Goal: Task Accomplishment & Management: Use online tool/utility

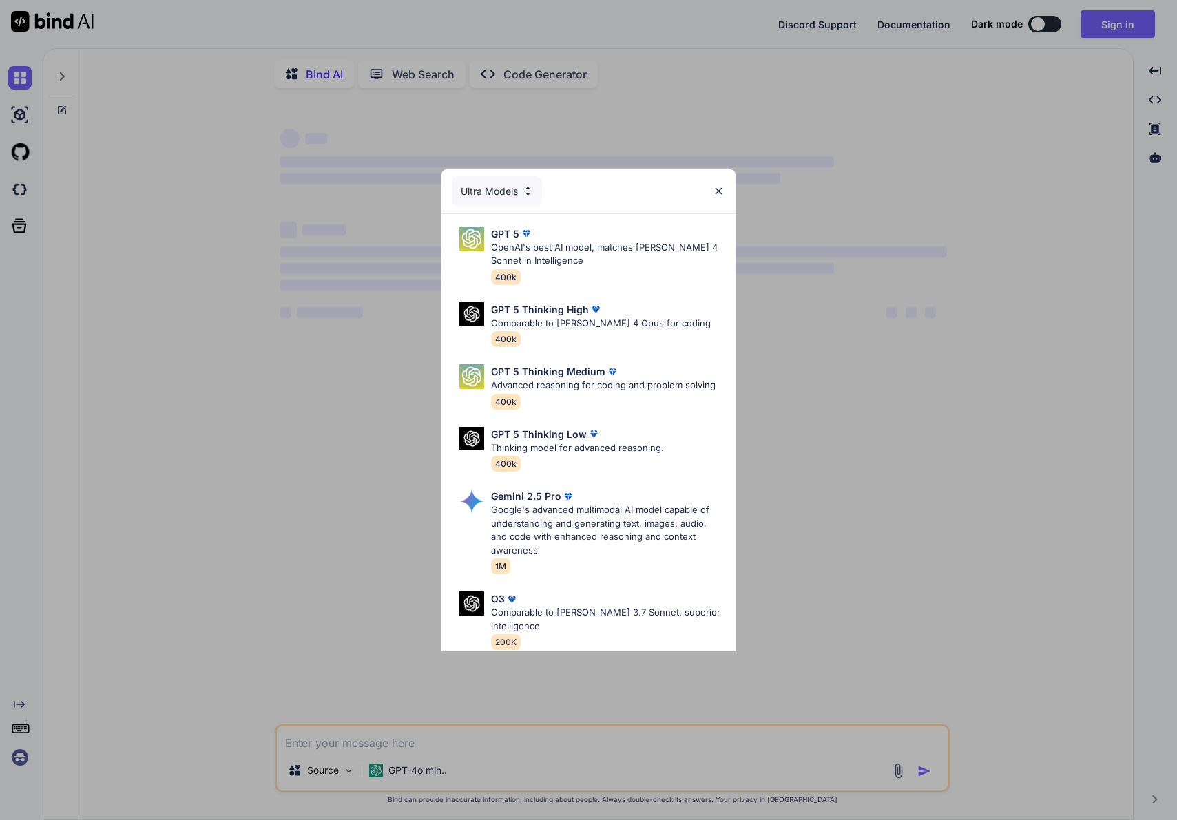
type textarea "x"
click at [716, 193] on img at bounding box center [719, 191] width 12 height 12
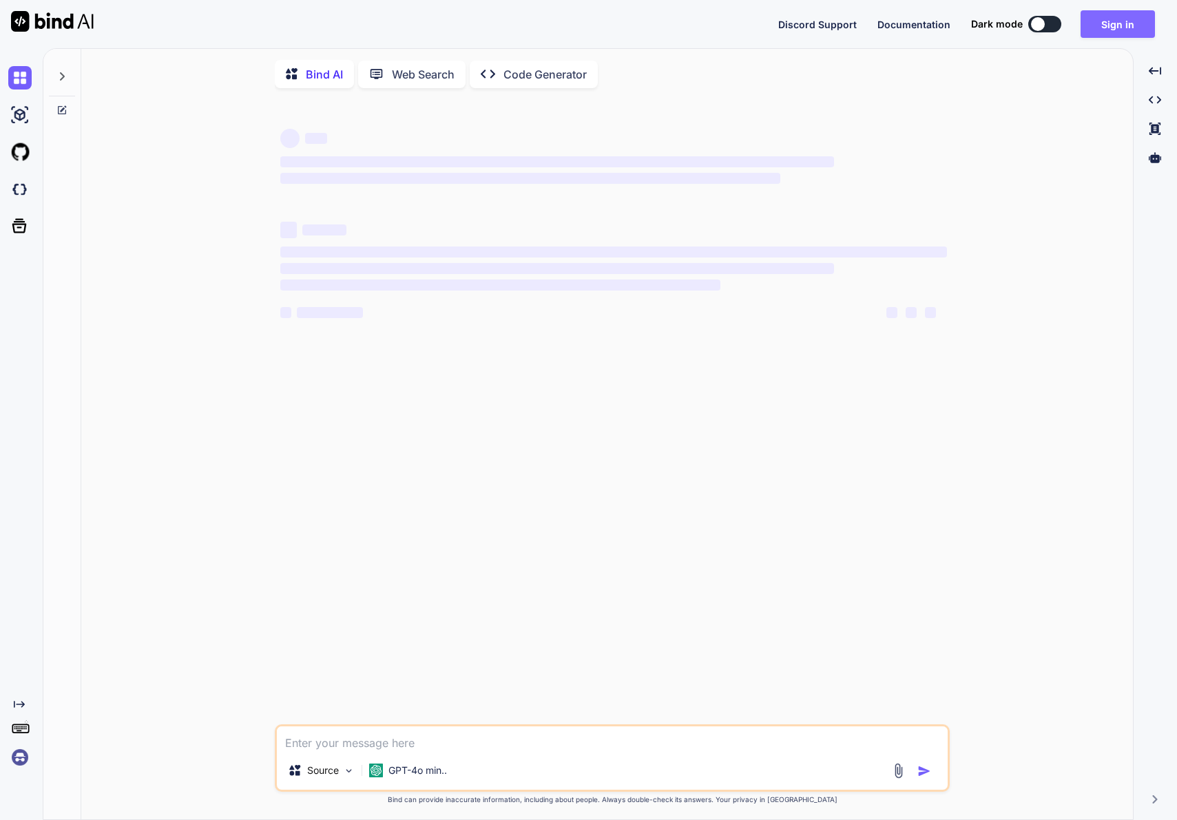
click at [1148, 28] on button "Sign in" at bounding box center [1118, 24] width 74 height 28
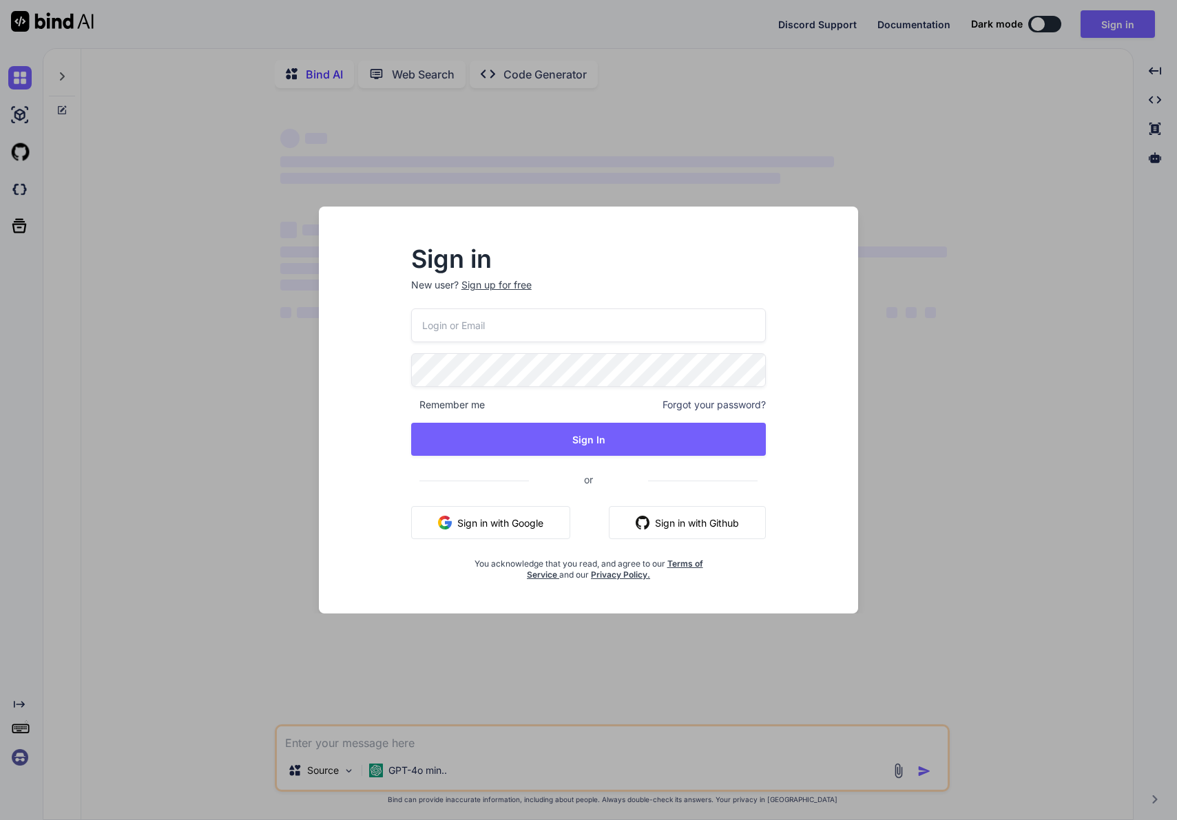
click at [531, 512] on button "Sign in with Google" at bounding box center [490, 522] width 159 height 33
click at [1125, 430] on div "Sign in New user? Sign up for free Remember me Forgot your password? Sign In or…" at bounding box center [588, 410] width 1177 height 820
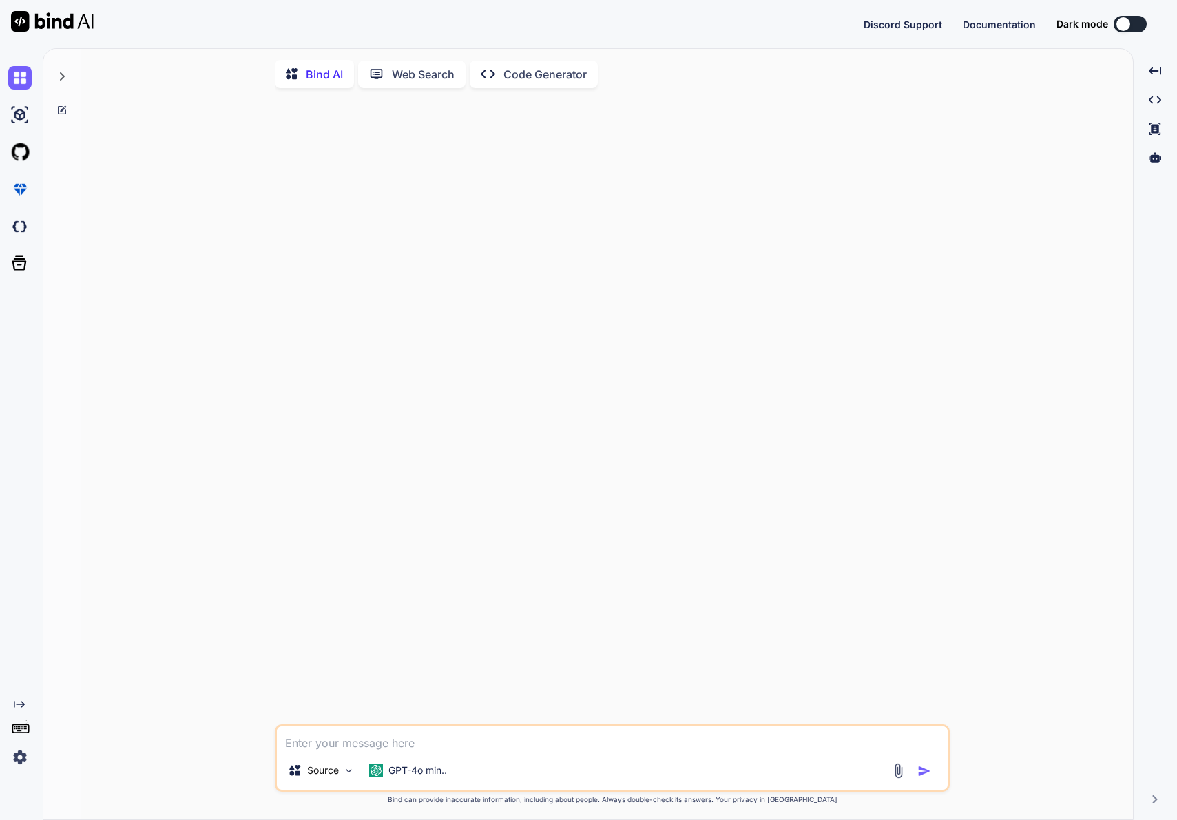
click at [18, 753] on img at bounding box center [19, 757] width 23 height 23
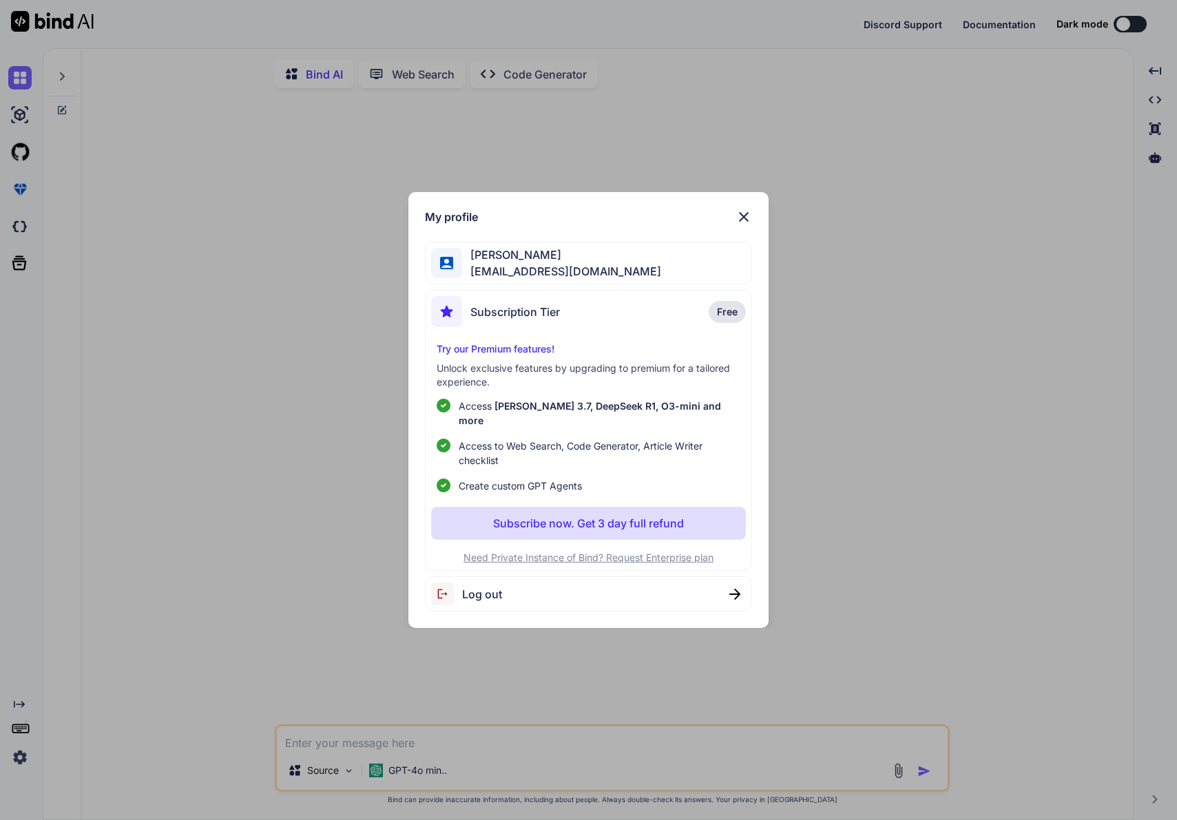
click at [747, 220] on img at bounding box center [744, 217] width 17 height 17
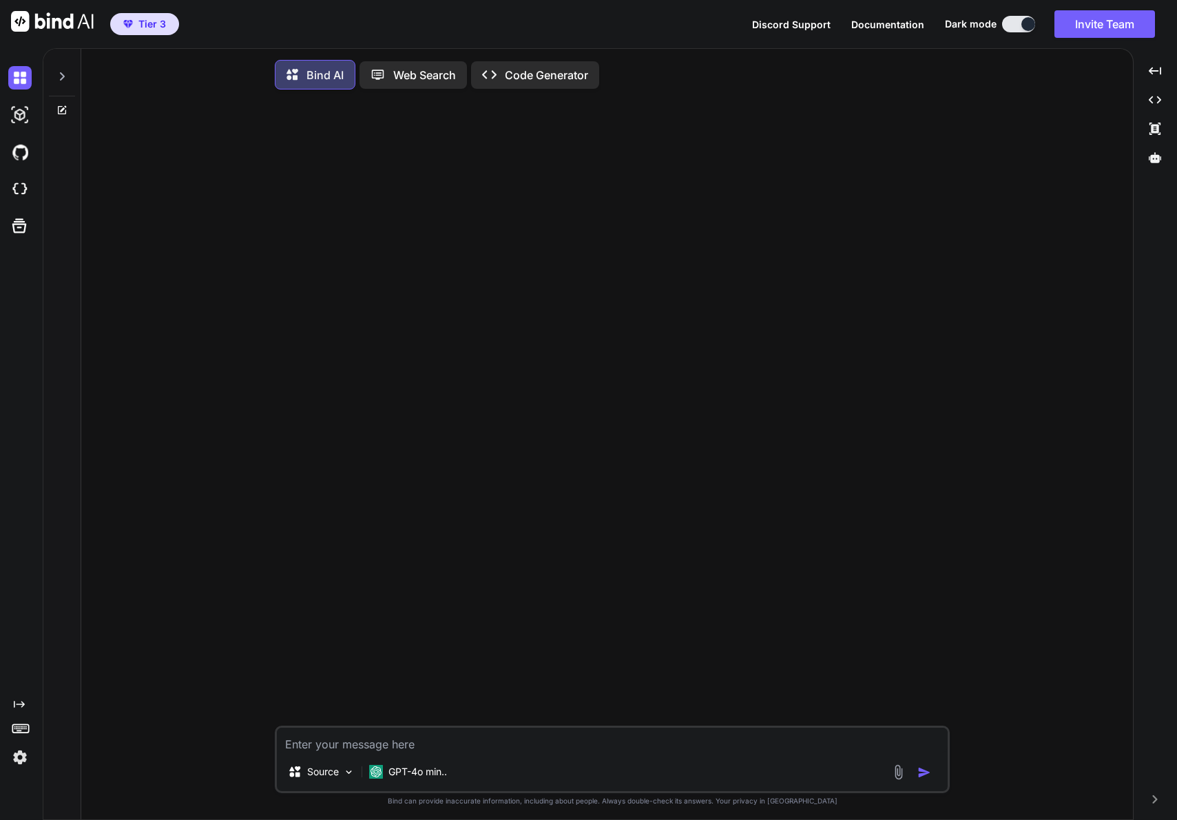
click at [19, 762] on img at bounding box center [19, 757] width 23 height 23
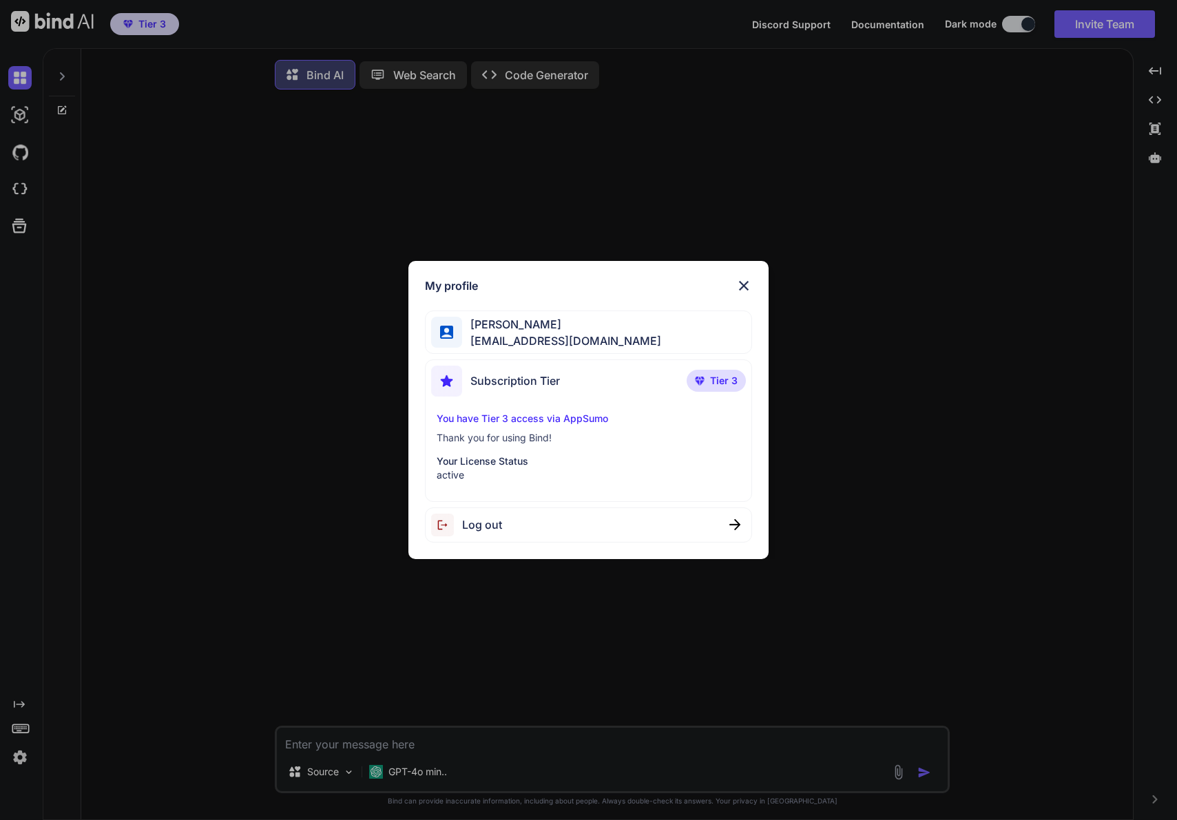
click at [717, 384] on span "Tier 3" at bounding box center [724, 381] width 28 height 14
click at [573, 387] on div "Subscription Tier Tier 3" at bounding box center [588, 384] width 314 height 37
click at [741, 278] on img at bounding box center [744, 286] width 17 height 17
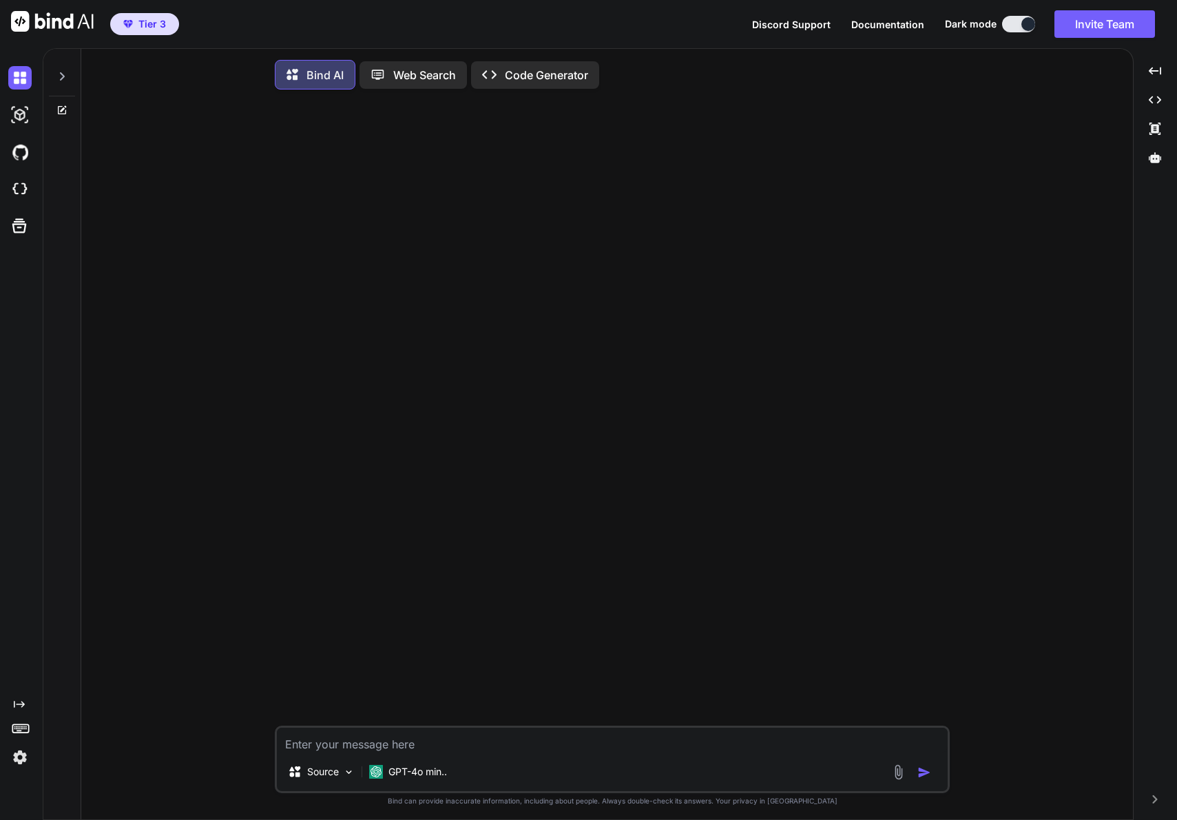
click at [16, 753] on img at bounding box center [19, 757] width 23 height 23
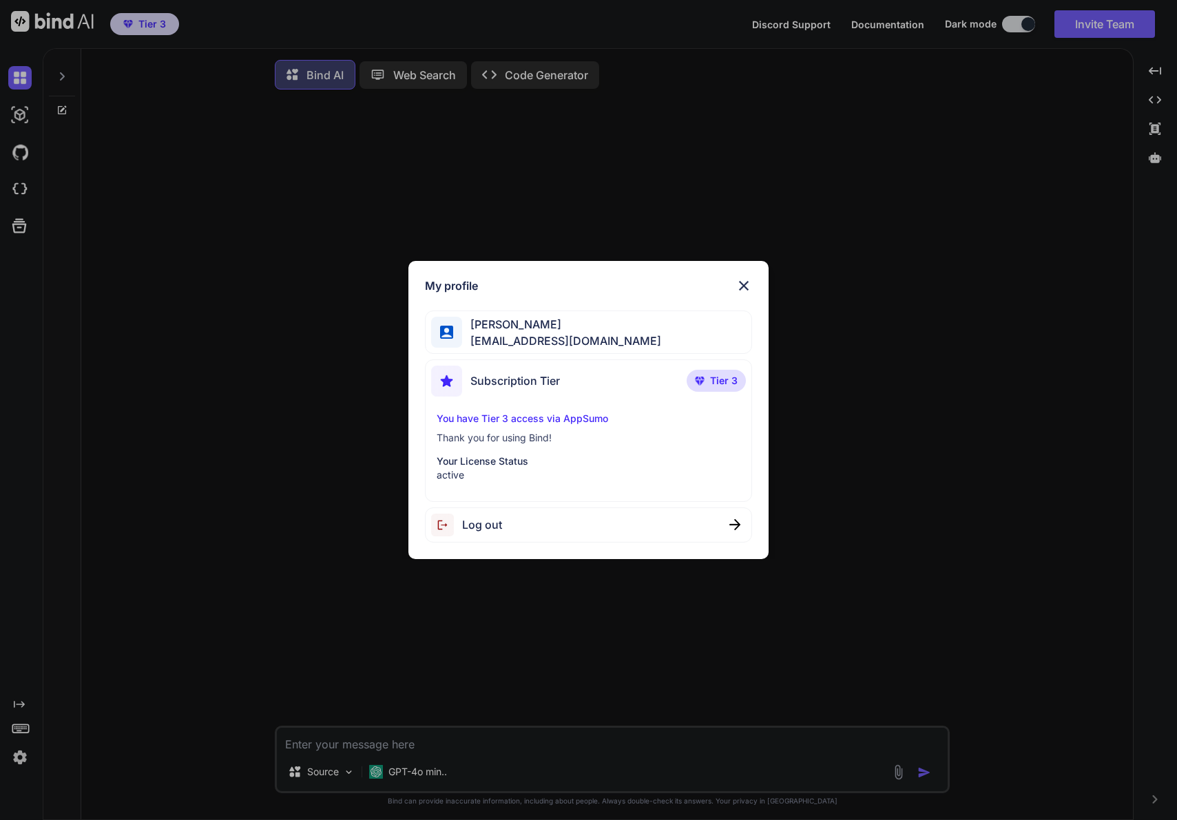
click at [521, 322] on span "[PERSON_NAME]" at bounding box center [561, 324] width 199 height 17
click at [492, 472] on p "active" at bounding box center [588, 475] width 303 height 14
click at [746, 284] on img at bounding box center [744, 286] width 17 height 17
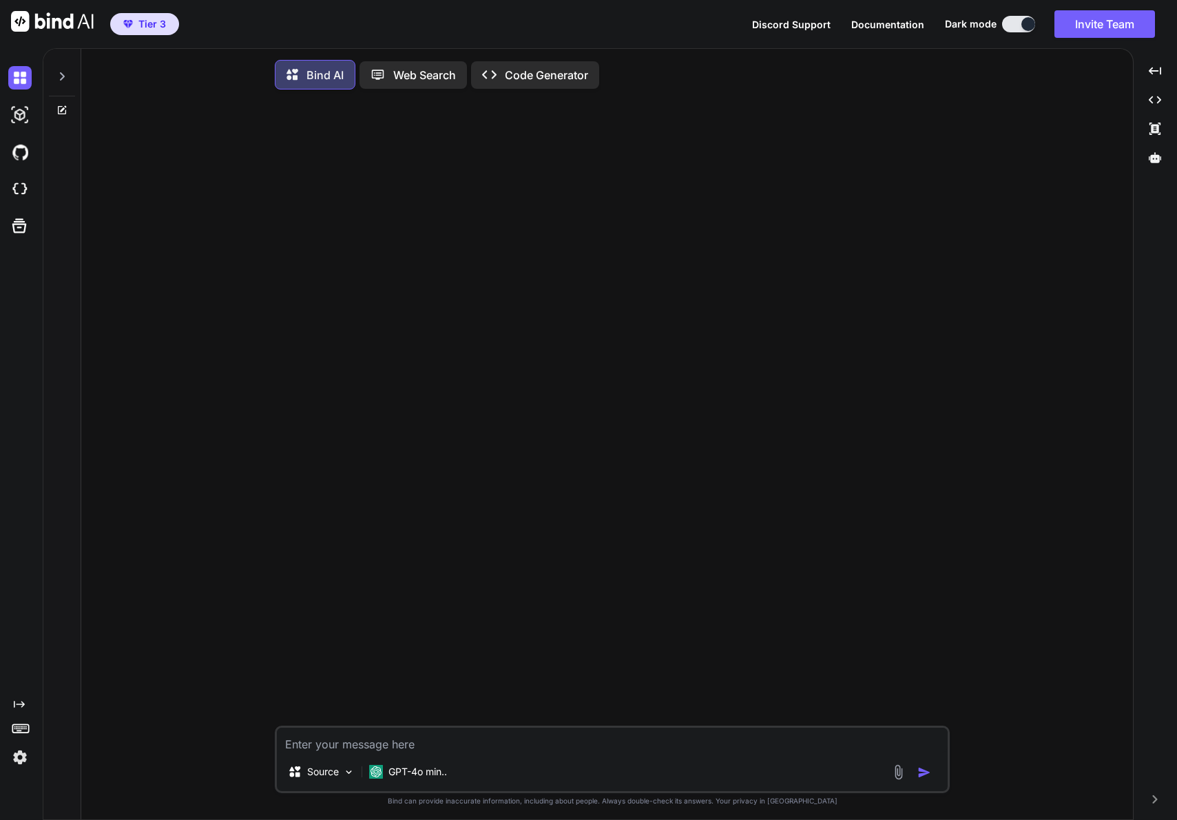
click at [22, 730] on icon at bounding box center [20, 727] width 19 height 19
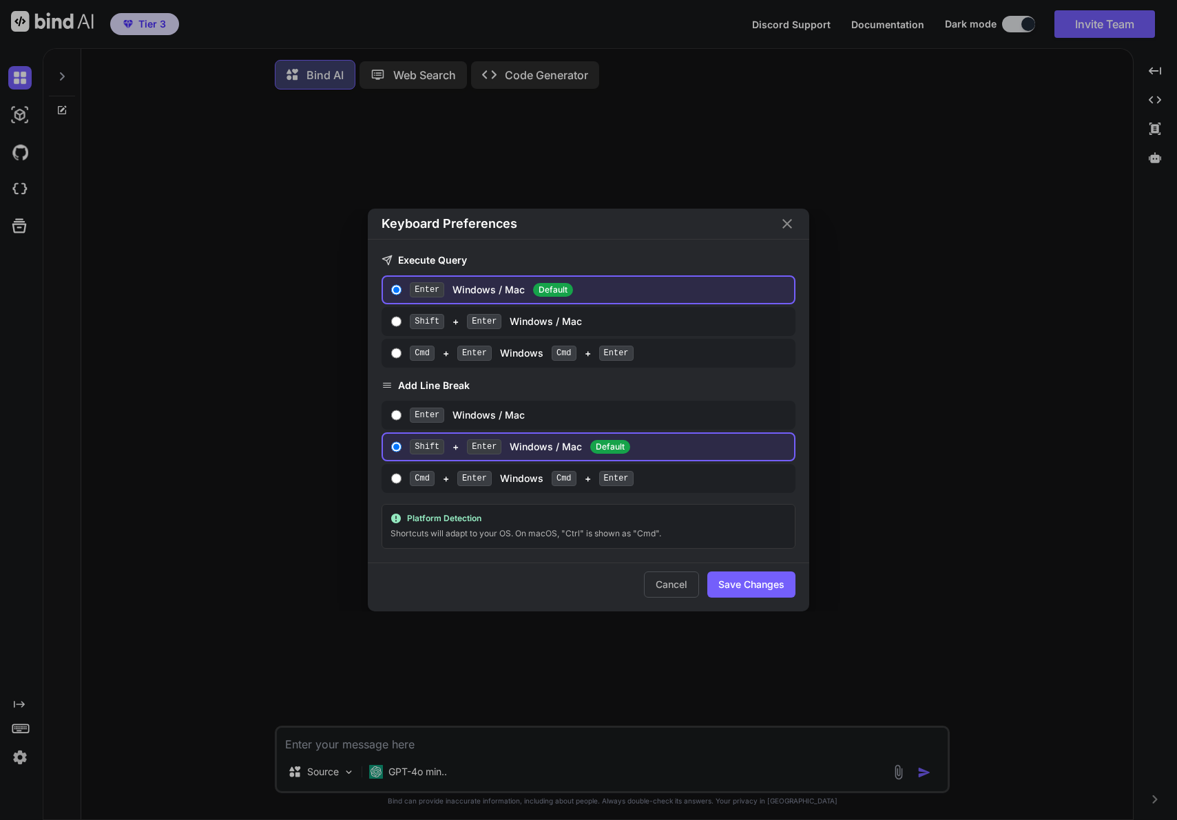
click at [779, 223] on icon "Close" at bounding box center [787, 224] width 17 height 17
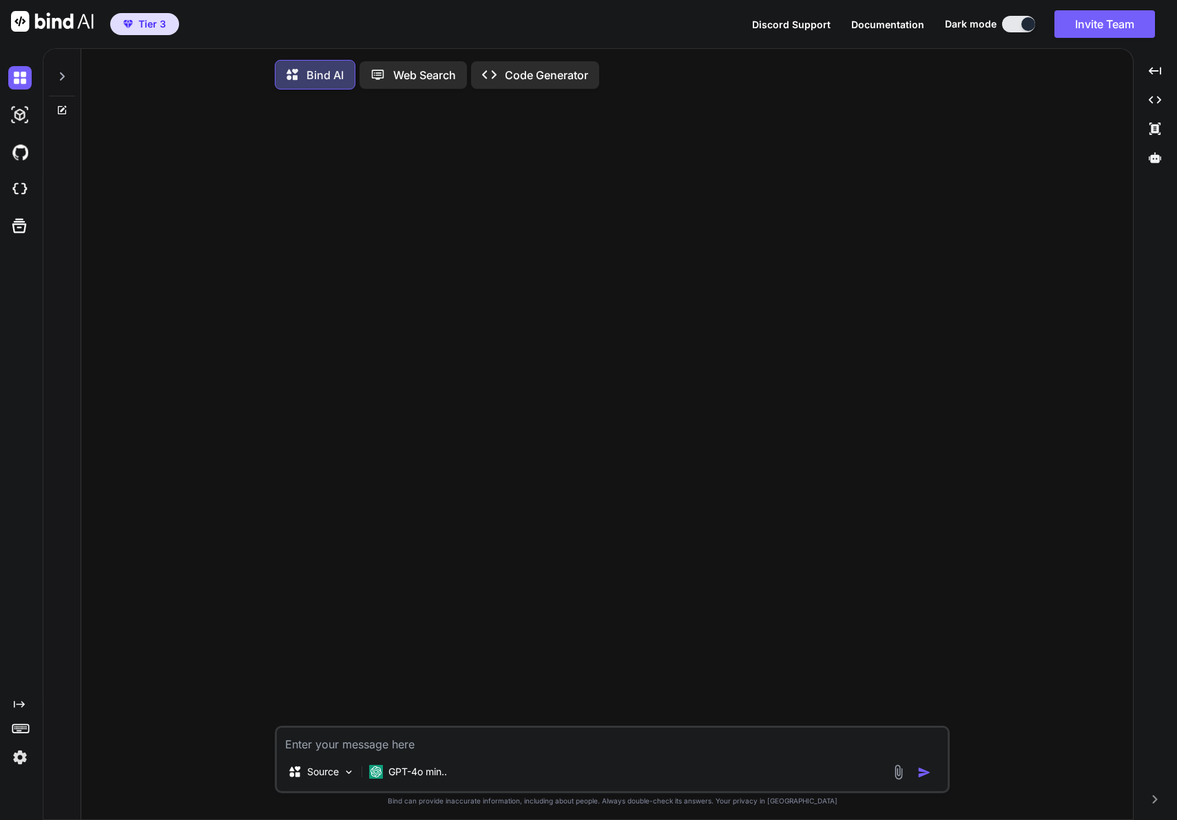
click at [1144, 807] on div "Created with Pixso. Created with Pixso. Created with Pixso. Created with Pixso." at bounding box center [1155, 439] width 33 height 761
click at [1151, 804] on div "Created with Pixso. Created with Pixso. Created with Pixso. Created with Pixso." at bounding box center [1155, 439] width 33 height 761
click at [143, 37] on div "Tier 3" at bounding box center [89, 24] width 179 height 48
click at [146, 29] on span "Tier 3" at bounding box center [152, 24] width 28 height 14
click at [152, 23] on span "Tier 3" at bounding box center [152, 24] width 28 height 14
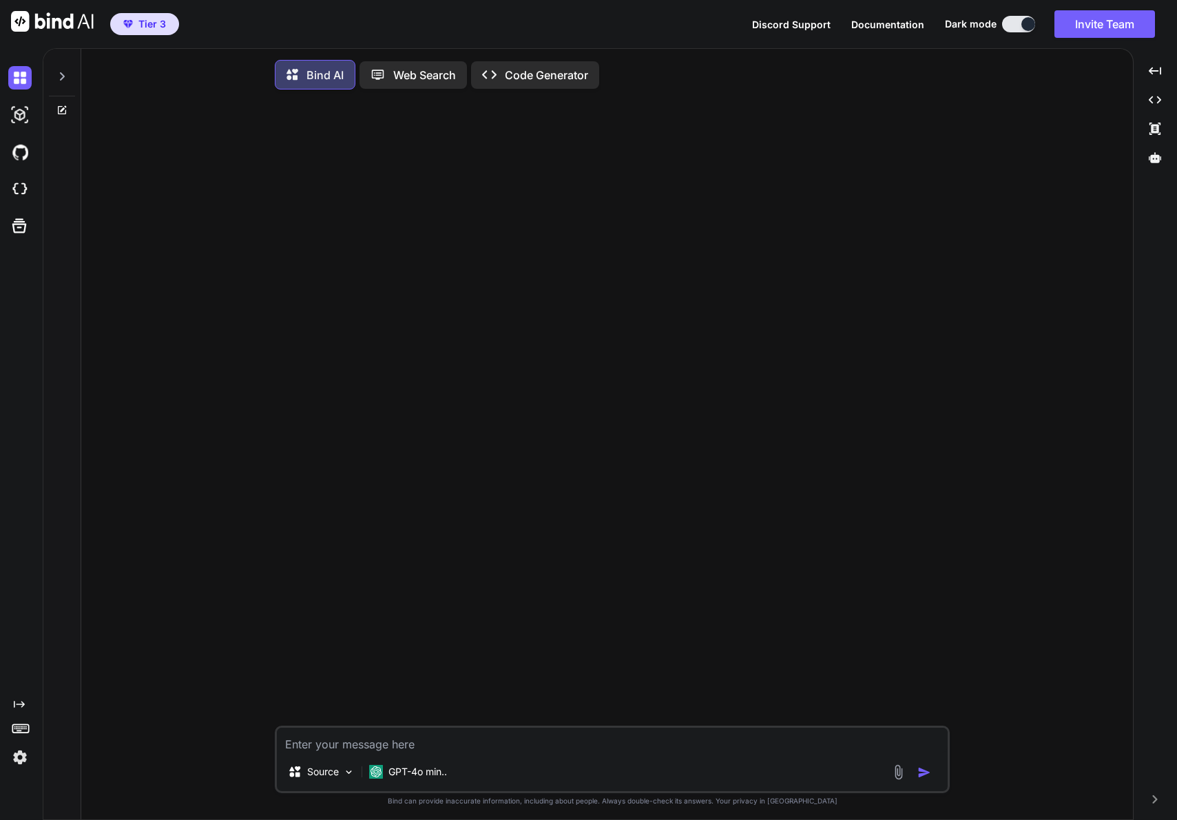
click at [156, 21] on span "Tier 3" at bounding box center [152, 24] width 28 height 14
click at [19, 74] on img at bounding box center [19, 77] width 23 height 23
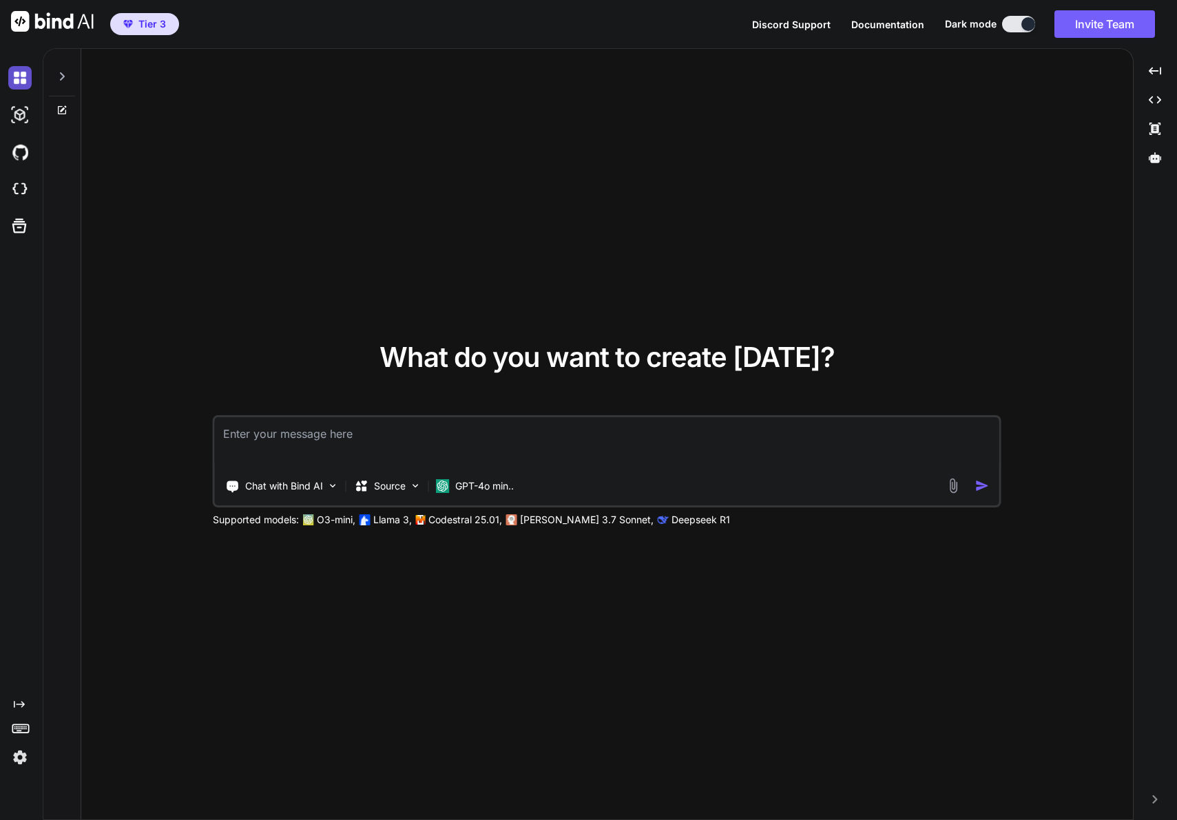
click at [25, 74] on img at bounding box center [19, 77] width 23 height 23
click at [23, 110] on img at bounding box center [19, 114] width 23 height 23
type textarea "x"
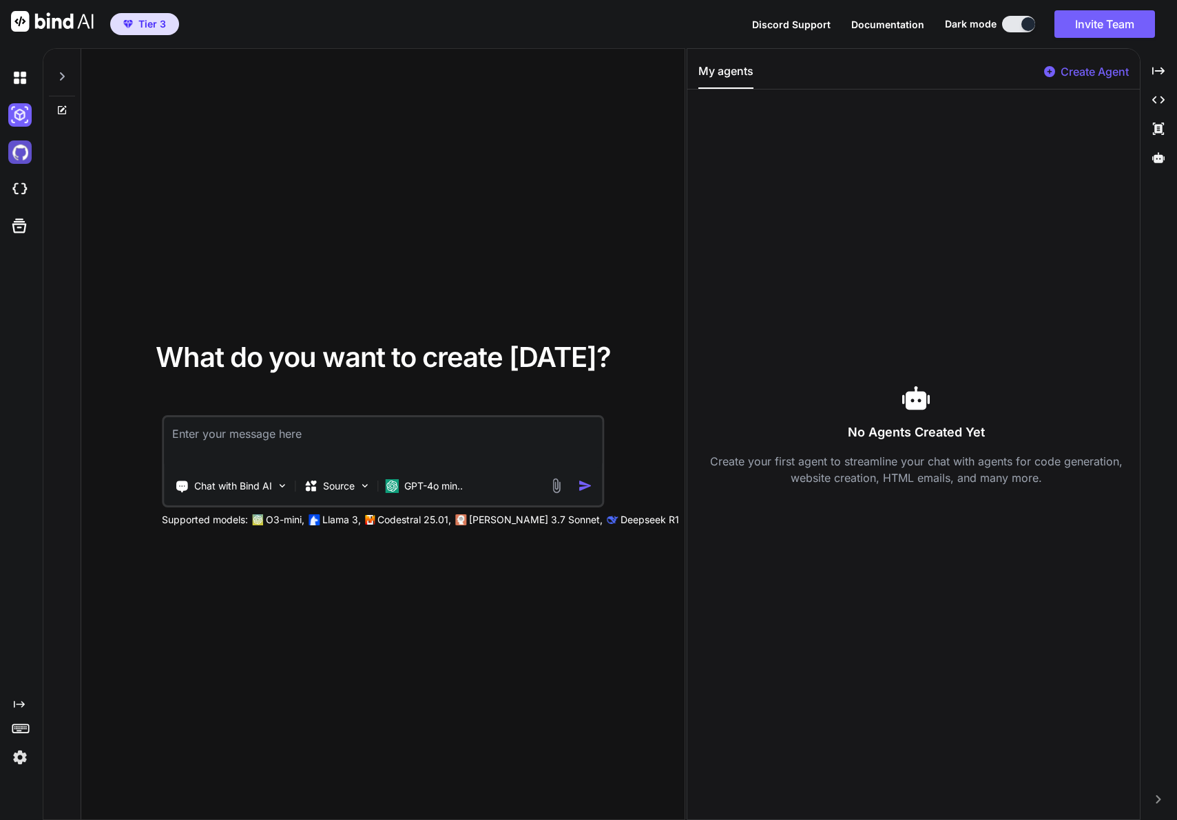
click at [19, 145] on img at bounding box center [19, 152] width 23 height 23
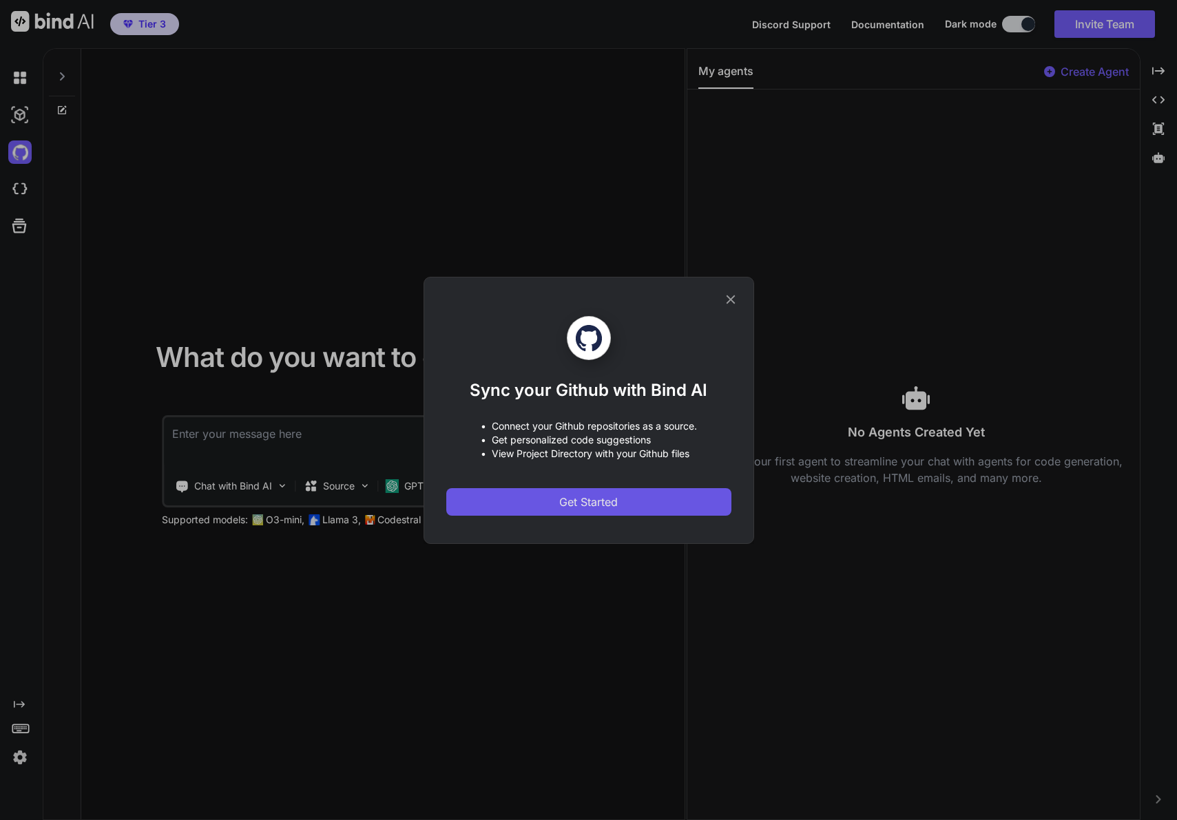
click at [522, 495] on button "Get Started" at bounding box center [588, 502] width 285 height 28
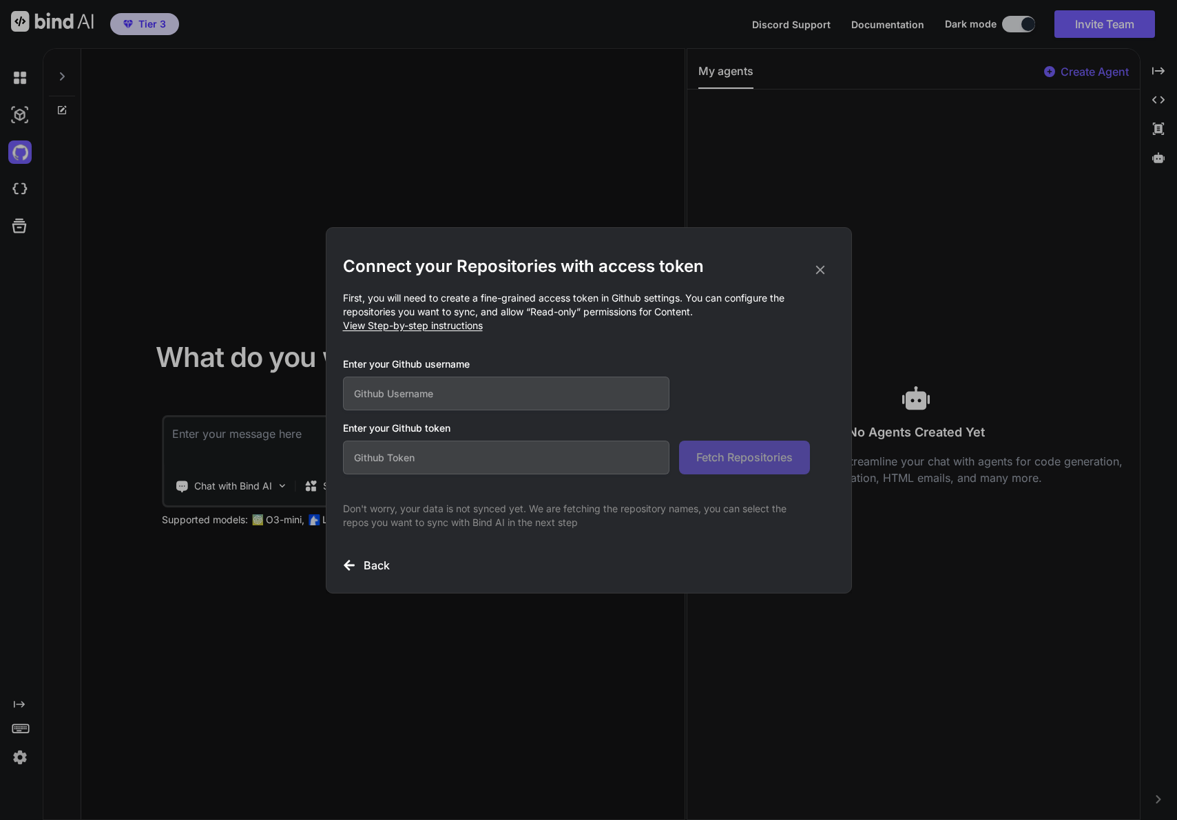
click at [449, 329] on span "View Step-by-step instructions" at bounding box center [413, 326] width 140 height 12
click at [425, 397] on input "text" at bounding box center [506, 394] width 327 height 34
type input "dustintaylored"
click at [478, 461] on input "text" at bounding box center [506, 458] width 327 height 34
paste input "github_pat_11BXID64Q0te86HZc4rQj8_oqDYVkBpQGK5t5r8ZAuVRcnIwqe4u9Gj2TtclRROpryOI…"
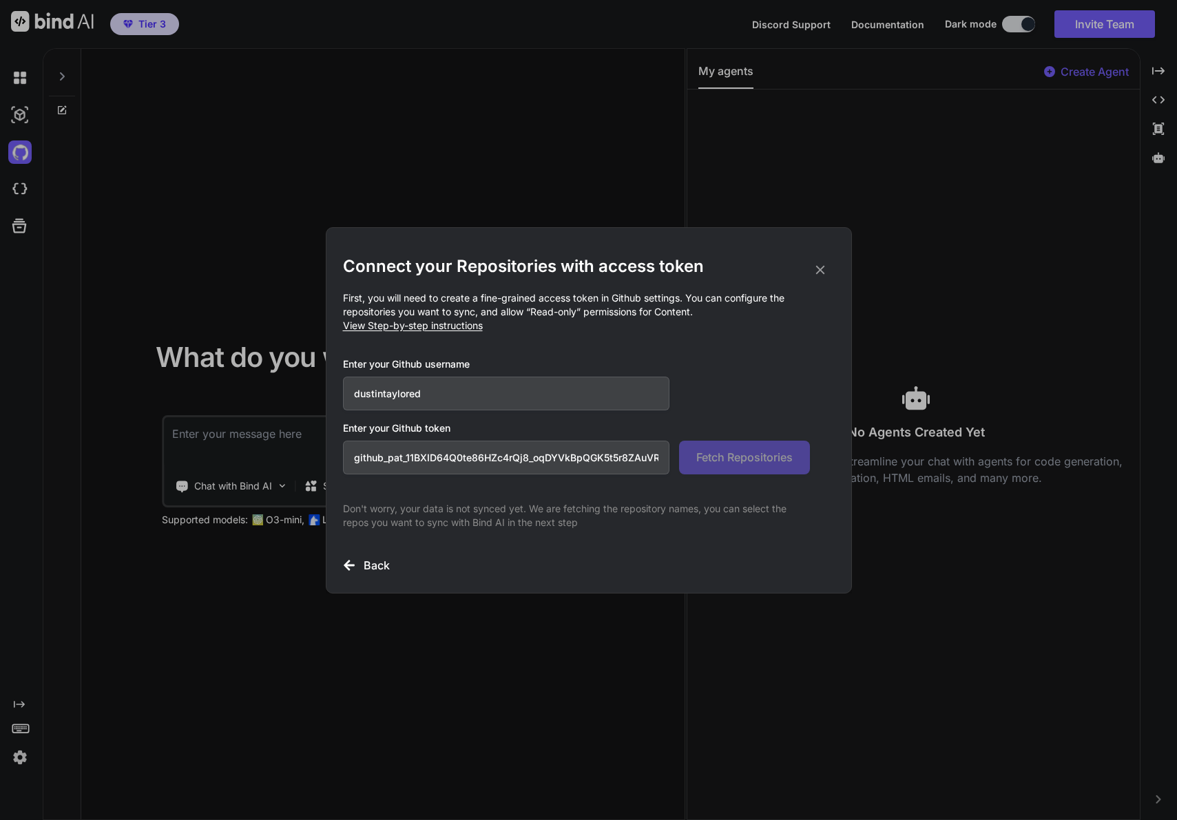
scroll to position [0, 212]
type input "github_pat_11BXID64Q0te86HZc4rQj8_oqDYVkBpQGK5t5r8ZAuVRcnIwqe4u9Gj2TtclRROpryOI…"
click at [776, 453] on span "Fetch Repositories" at bounding box center [744, 457] width 96 height 17
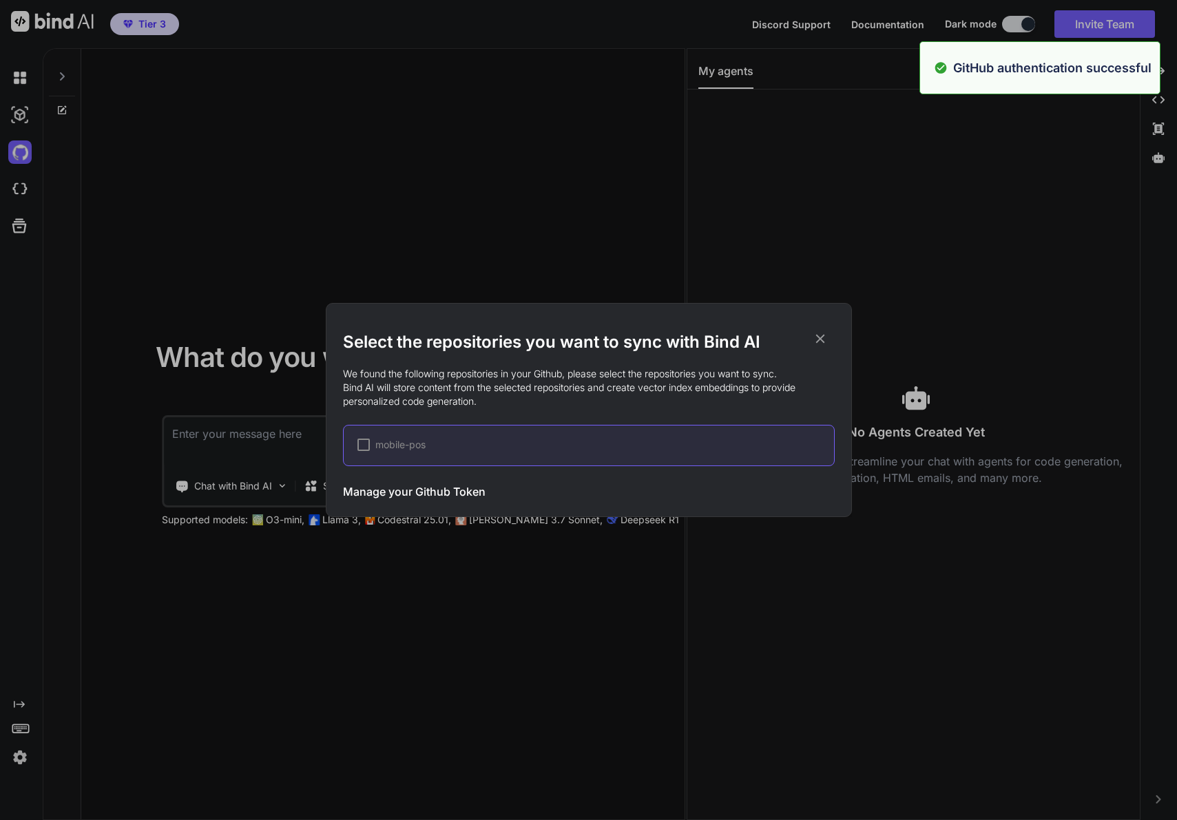
click at [392, 445] on span "mobile-pos" at bounding box center [400, 445] width 50 height 14
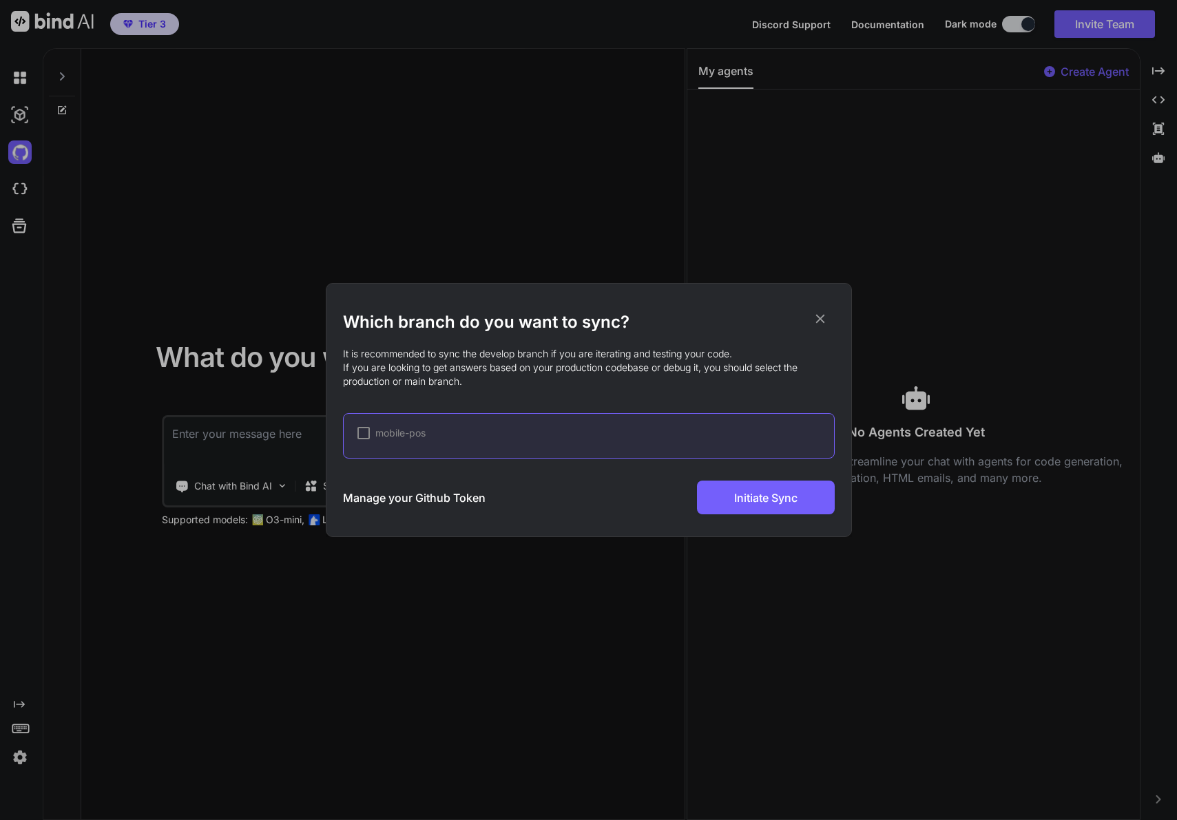
click at [360, 430] on div at bounding box center [363, 433] width 12 height 12
click at [557, 530] on div "Which branch do you want to sync? It is recommended to sync the develop branch …" at bounding box center [589, 410] width 492 height 253
click at [462, 444] on div "✔ mobile-pos" at bounding box center [589, 435] width 492 height 45
click at [682, 355] on p "It is recommended to sync the develop branch if you are iterating and testing y…" at bounding box center [589, 367] width 492 height 41
click at [535, 524] on div "Which branch do you want to sync? It is recommended to sync the develop branch …" at bounding box center [589, 410] width 492 height 253
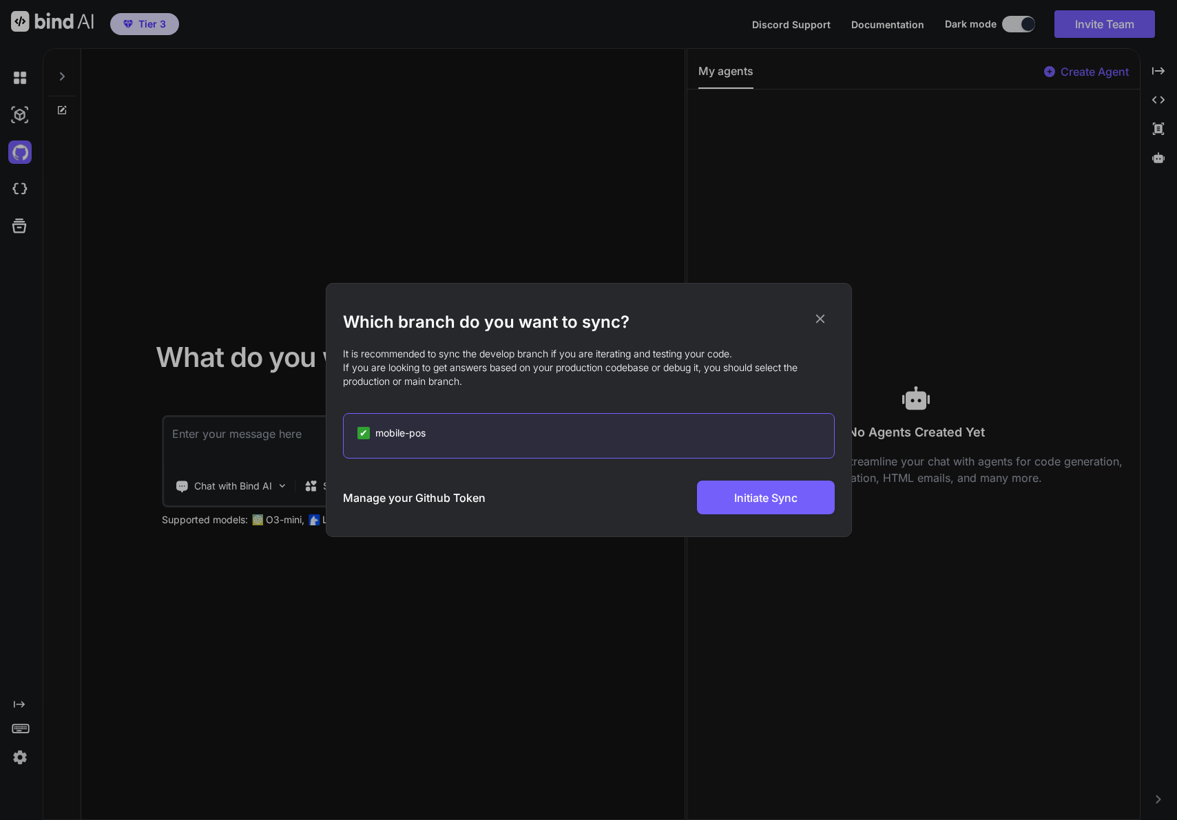
click at [373, 499] on h3 "Manage your Github Token" at bounding box center [414, 498] width 143 height 17
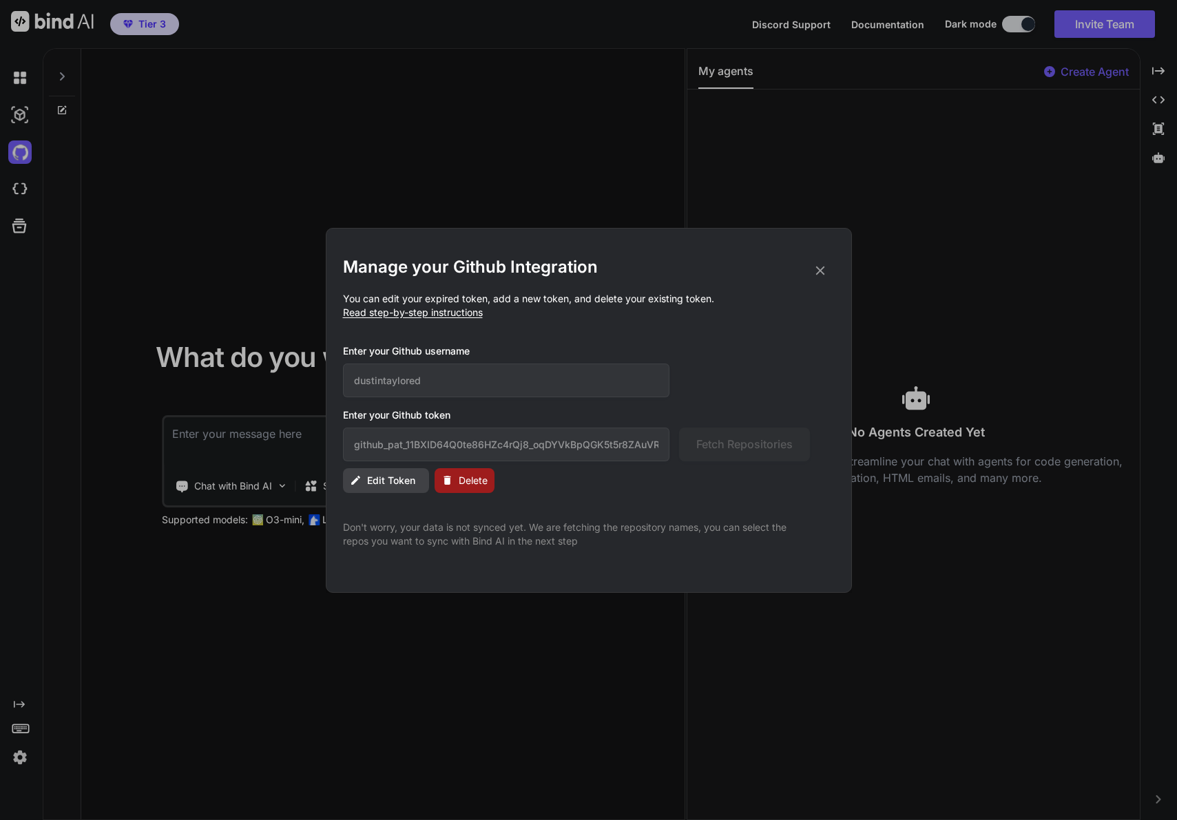
click at [819, 280] on div "Manage your Github Integration You can edit your expired token, add a new token…" at bounding box center [589, 402] width 492 height 292
click at [818, 272] on icon at bounding box center [819, 270] width 9 height 9
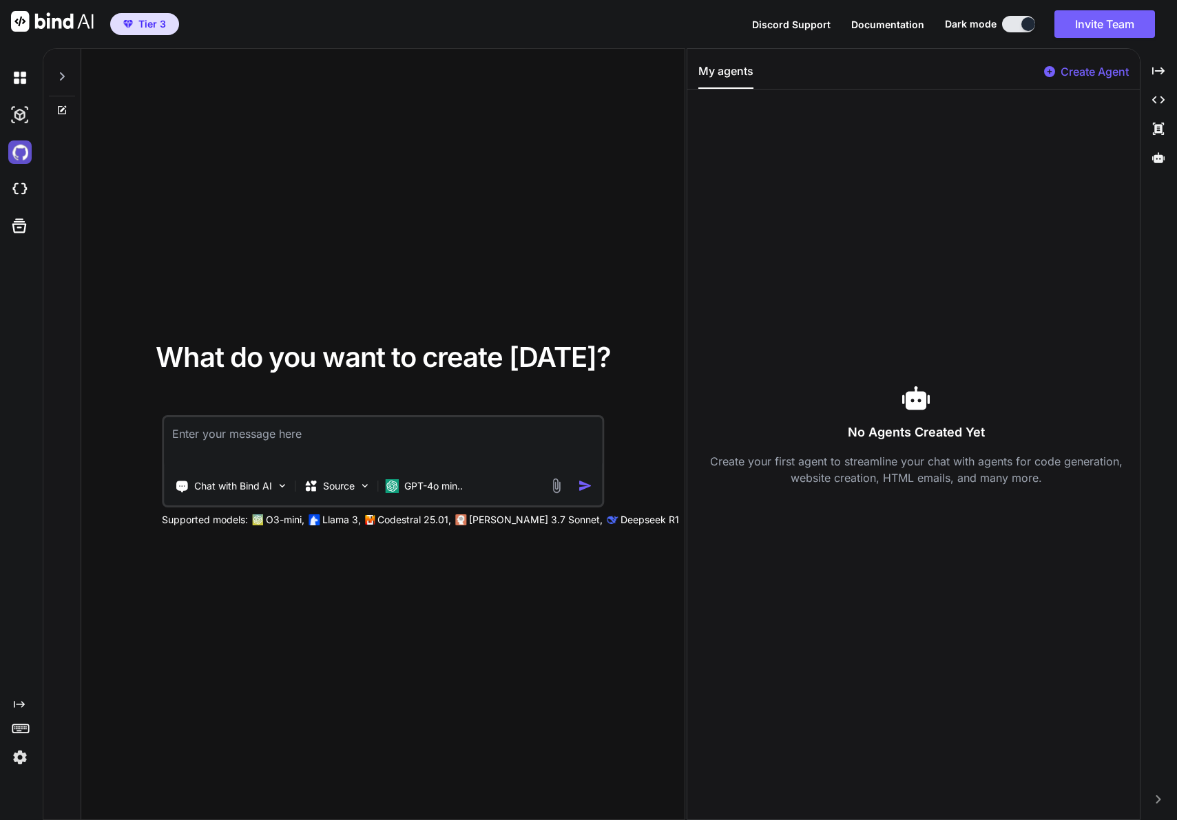
click at [10, 155] on img at bounding box center [19, 152] width 23 height 23
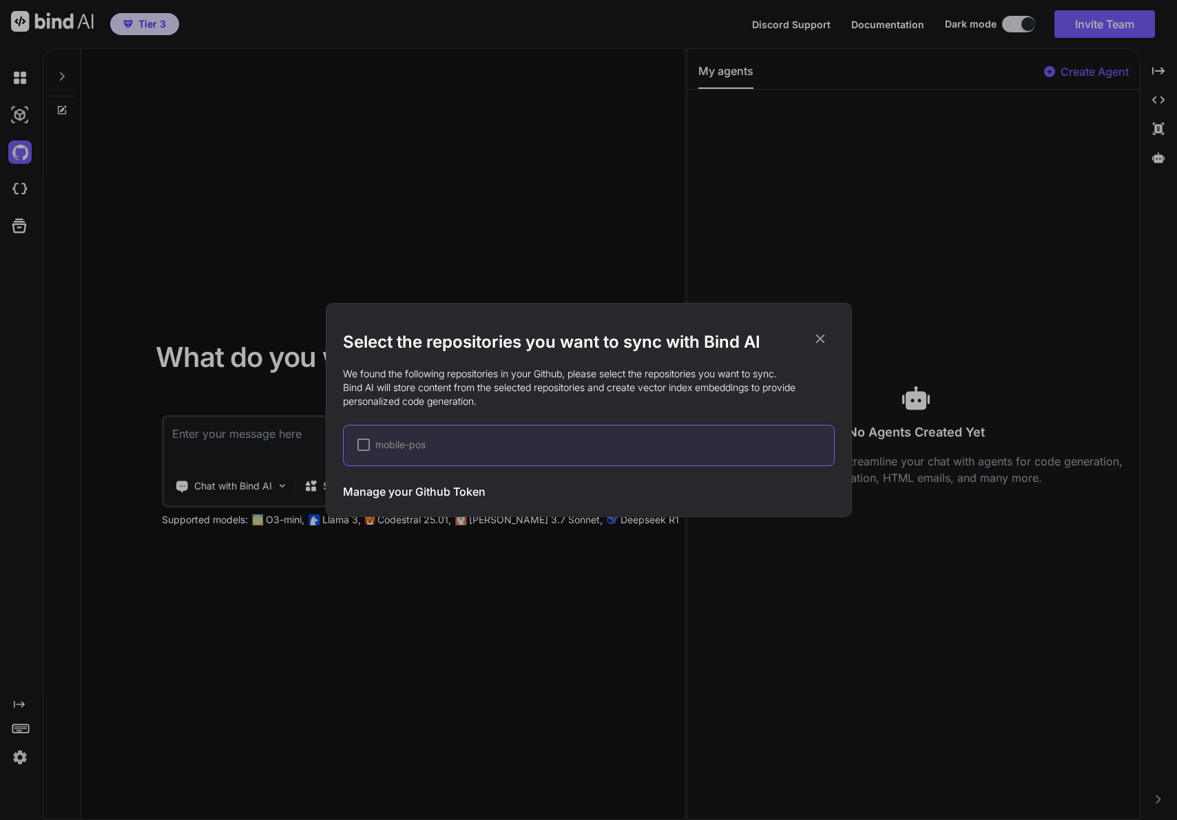
click at [378, 444] on span "mobile-pos" at bounding box center [400, 445] width 50 height 14
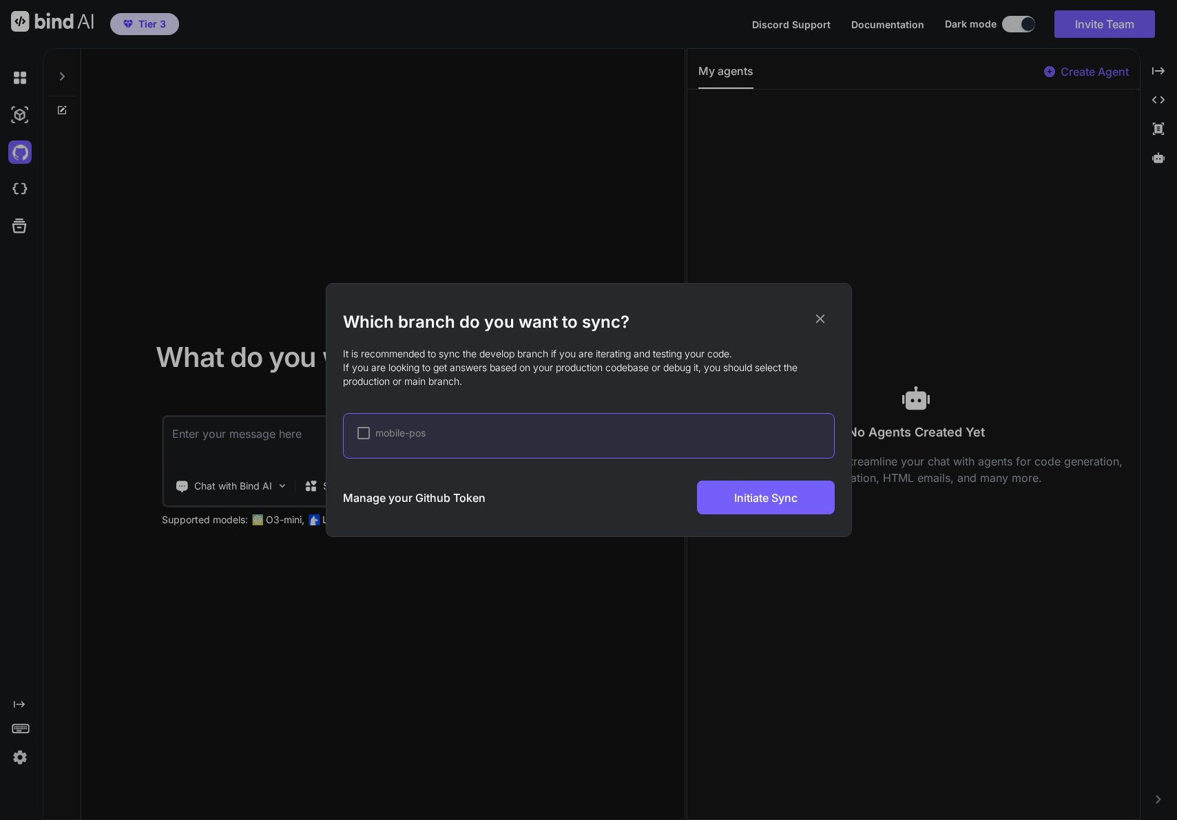
click at [369, 437] on div "mobile-pos" at bounding box center [391, 433] width 68 height 14
click at [628, 514] on div "Which branch do you want to sync? It is recommended to sync the develop branch …" at bounding box center [589, 410] width 492 height 253
click at [730, 519] on div "Which branch do you want to sync? It is recommended to sync the develop branch …" at bounding box center [589, 410] width 492 height 253
click at [722, 521] on div "Which branch do you want to sync? It is recommended to sync the develop branch …" at bounding box center [589, 410] width 492 height 253
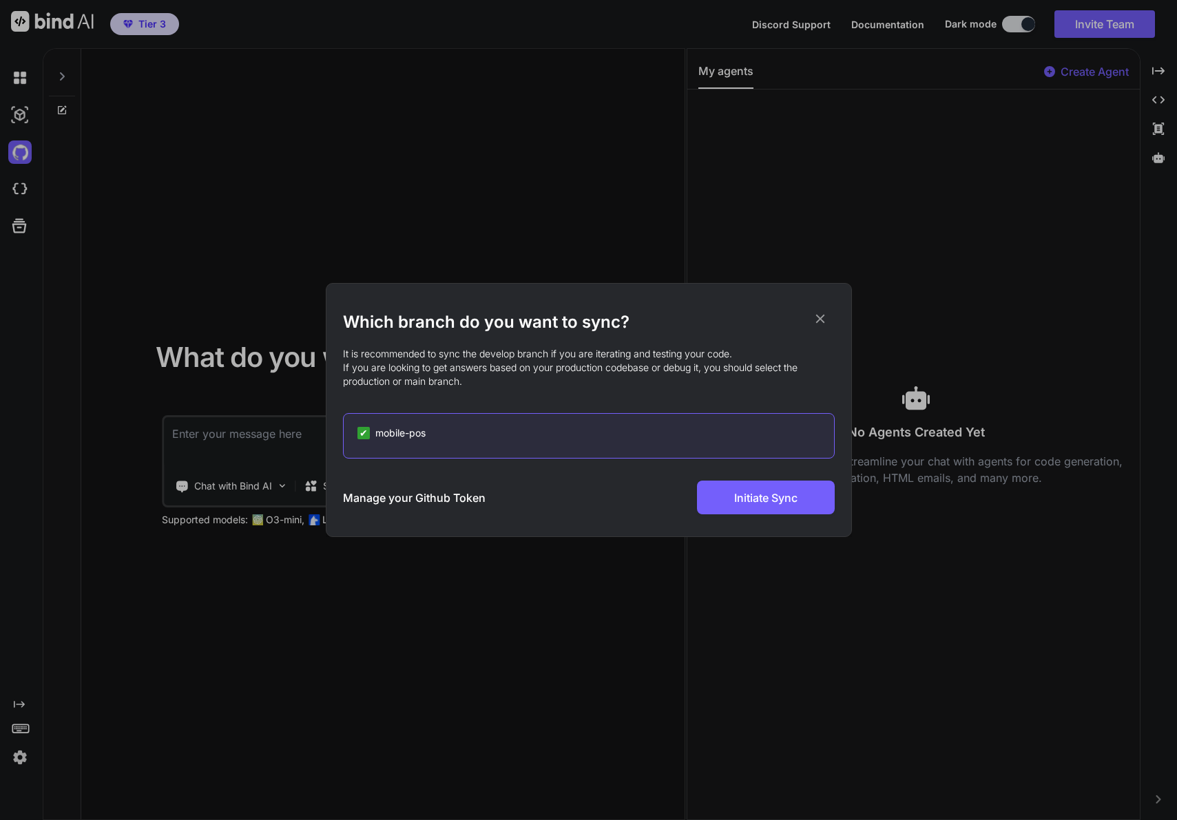
click at [631, 534] on div "Which branch do you want to sync? It is recommended to sync the develop branch …" at bounding box center [589, 410] width 492 height 253
click at [607, 512] on div "Manage your Github Token Initiate Sync" at bounding box center [589, 498] width 492 height 34
click at [621, 472] on div "Which branch do you want to sync? It is recommended to sync the develop branch …" at bounding box center [589, 412] width 492 height 203
click at [708, 523] on div "Which branch do you want to sync? It is recommended to sync the develop branch …" at bounding box center [589, 410] width 492 height 253
click at [715, 514] on div "Which branch do you want to sync? It is recommended to sync the develop branch …" at bounding box center [589, 410] width 492 height 253
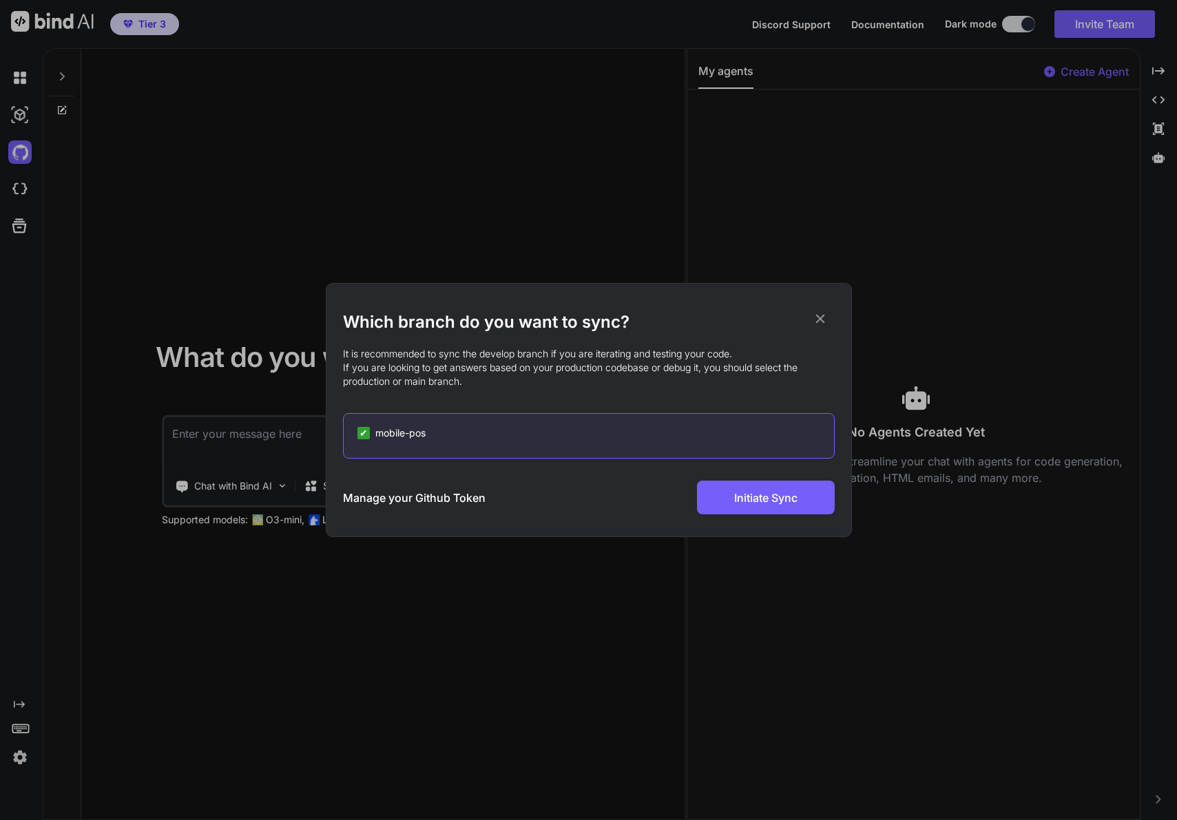
click at [815, 315] on icon at bounding box center [820, 318] width 15 height 15
